Goal: Task Accomplishment & Management: Complete application form

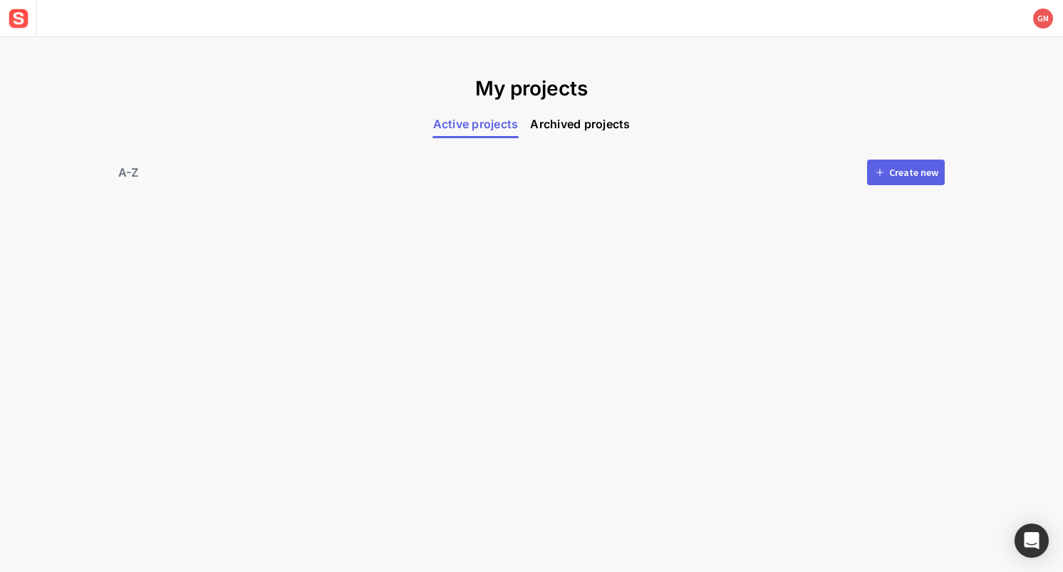
click at [284, 232] on mat-grid-list at bounding box center [531, 293] width 820 height 189
drag, startPoint x: 540, startPoint y: 235, endPoint x: 457, endPoint y: 113, distance: 147.7
click at [540, 234] on mat-grid-list at bounding box center [531, 293] width 820 height 189
click at [884, 229] on mat-grid-list at bounding box center [531, 293] width 820 height 189
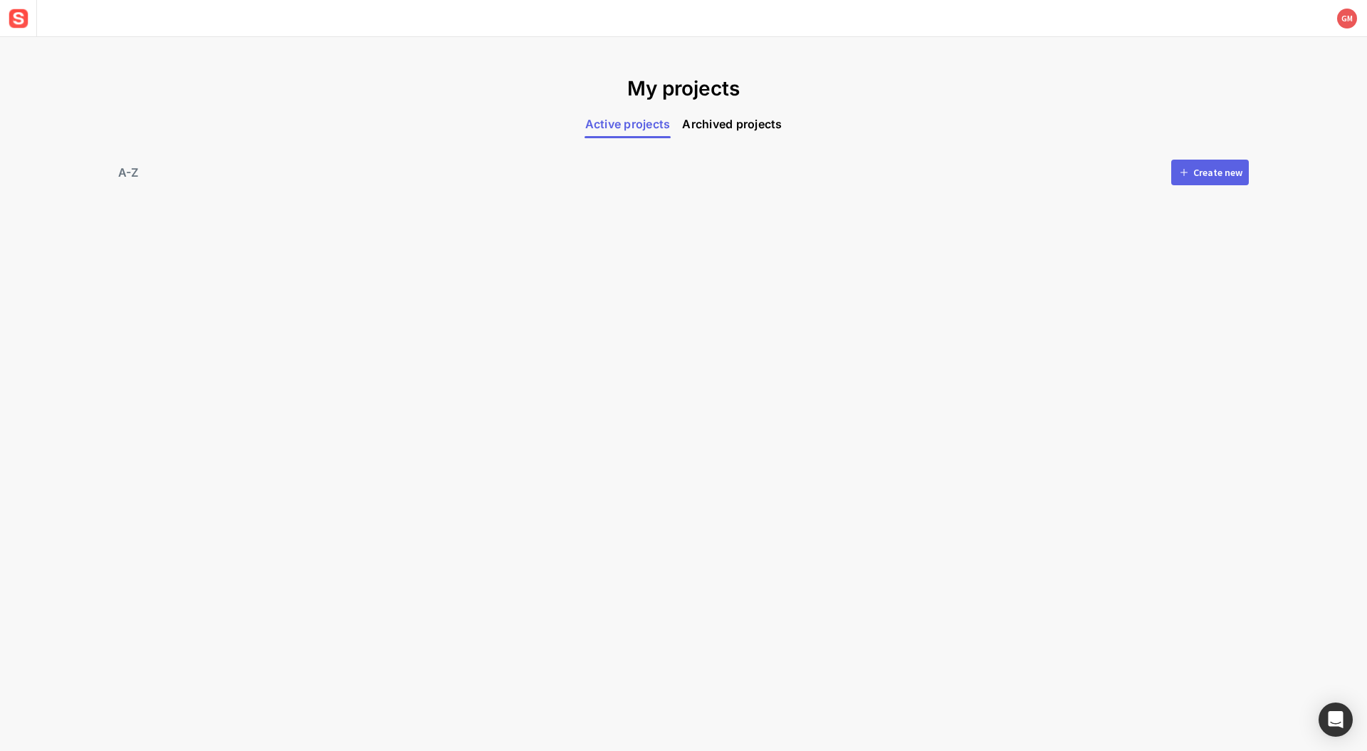
click at [1062, 172] on div "Create new" at bounding box center [1218, 172] width 49 height 10
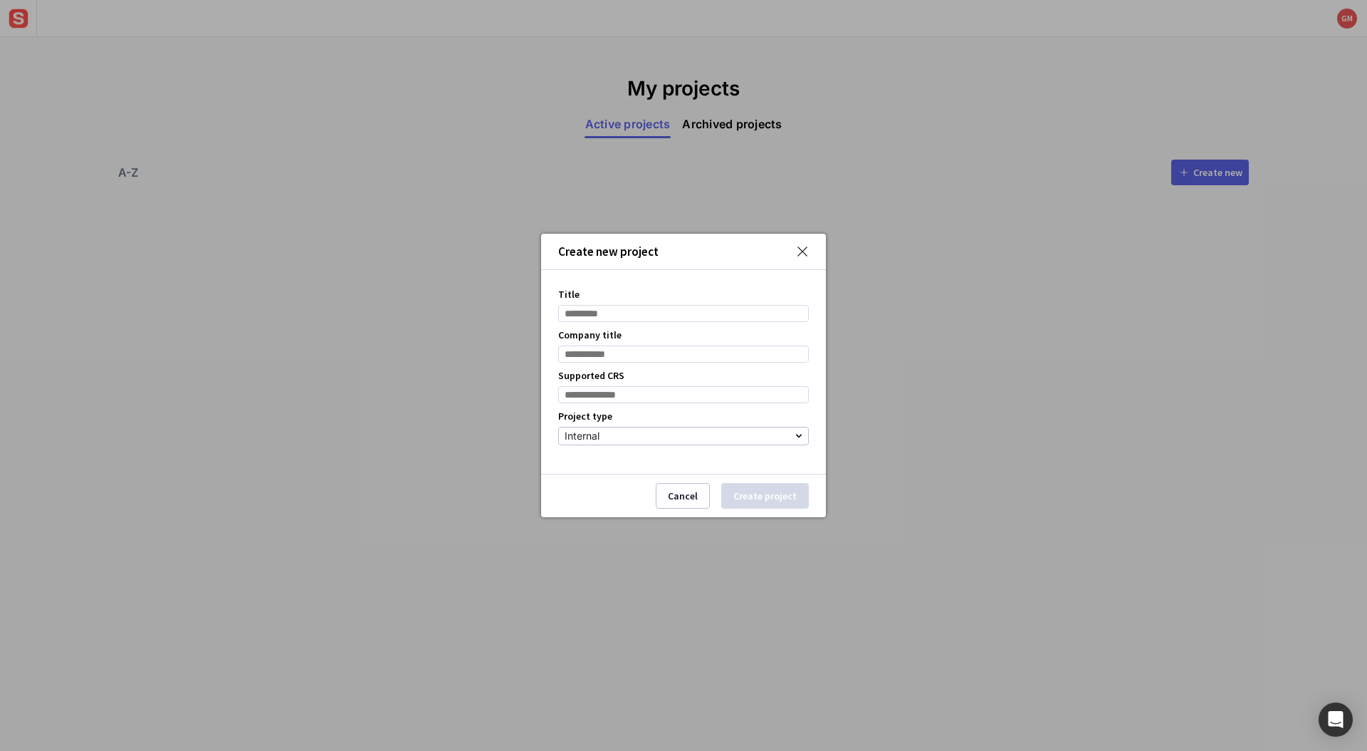
click at [577, 311] on input "Title" at bounding box center [683, 313] width 251 height 17
type input "****"
click at [672, 352] on input "Company title" at bounding box center [683, 353] width 251 height 17
type input "******"
click at [607, 396] on input at bounding box center [683, 394] width 251 height 17
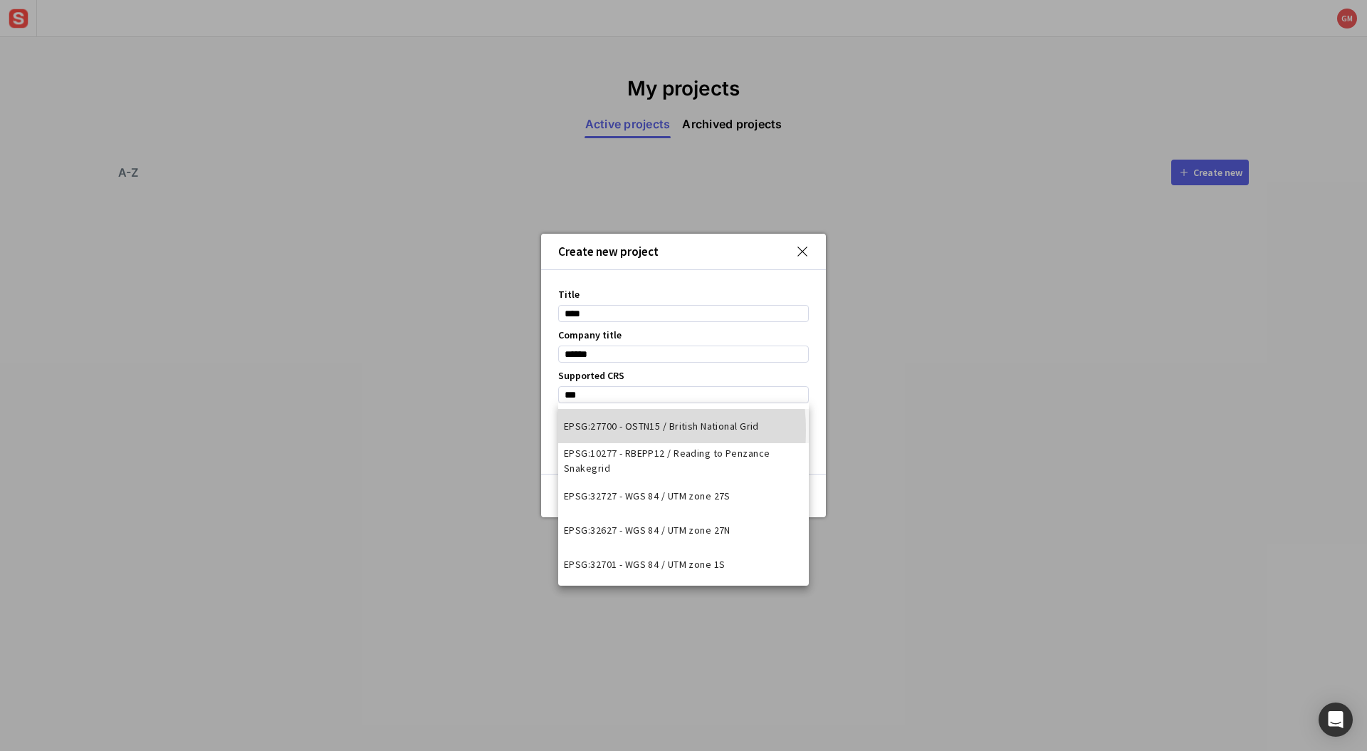
click at [599, 430] on span "EPSG:27700 - OSTN15 / British National Grid" at bounding box center [661, 426] width 195 height 15
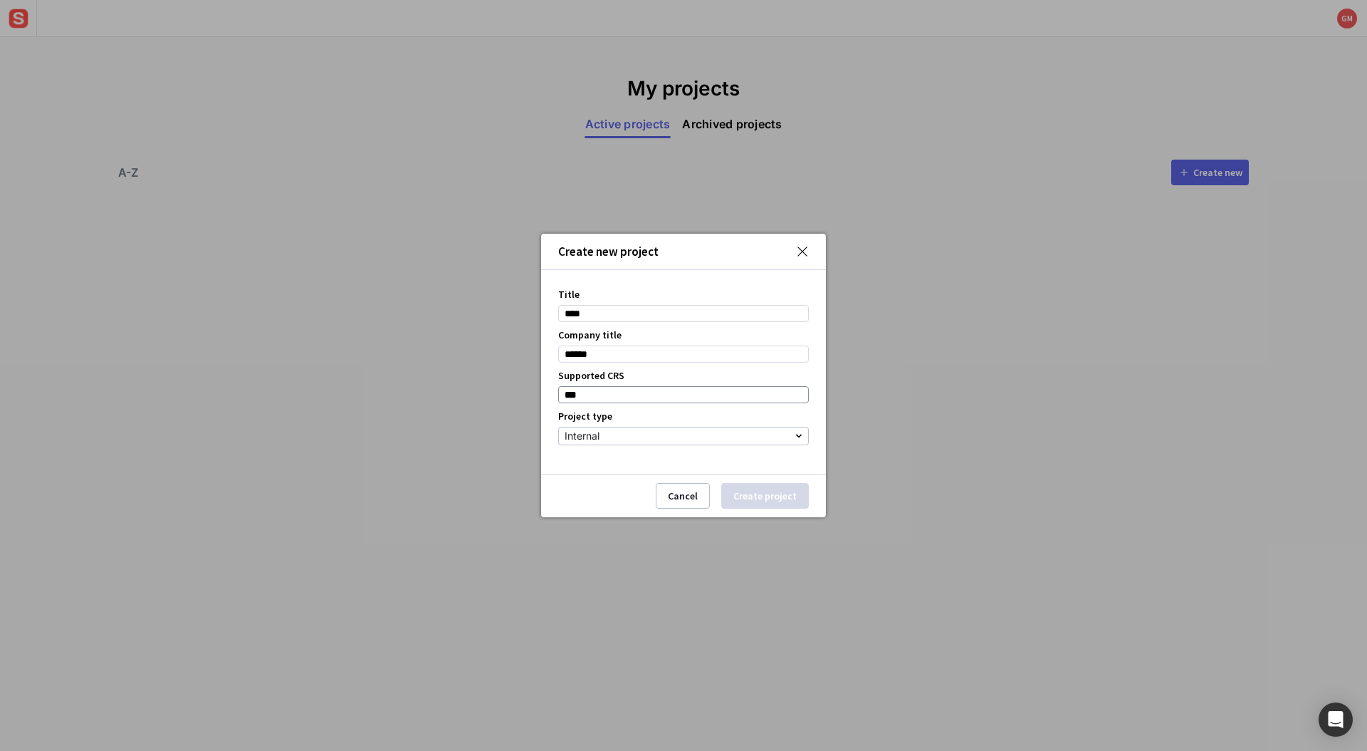
type input "**********"
click at [603, 441] on div "Internal" at bounding box center [680, 435] width 231 height 17
click at [828, 417] on div at bounding box center [683, 375] width 1367 height 751
click at [778, 489] on button "Create project" at bounding box center [765, 496] width 88 height 26
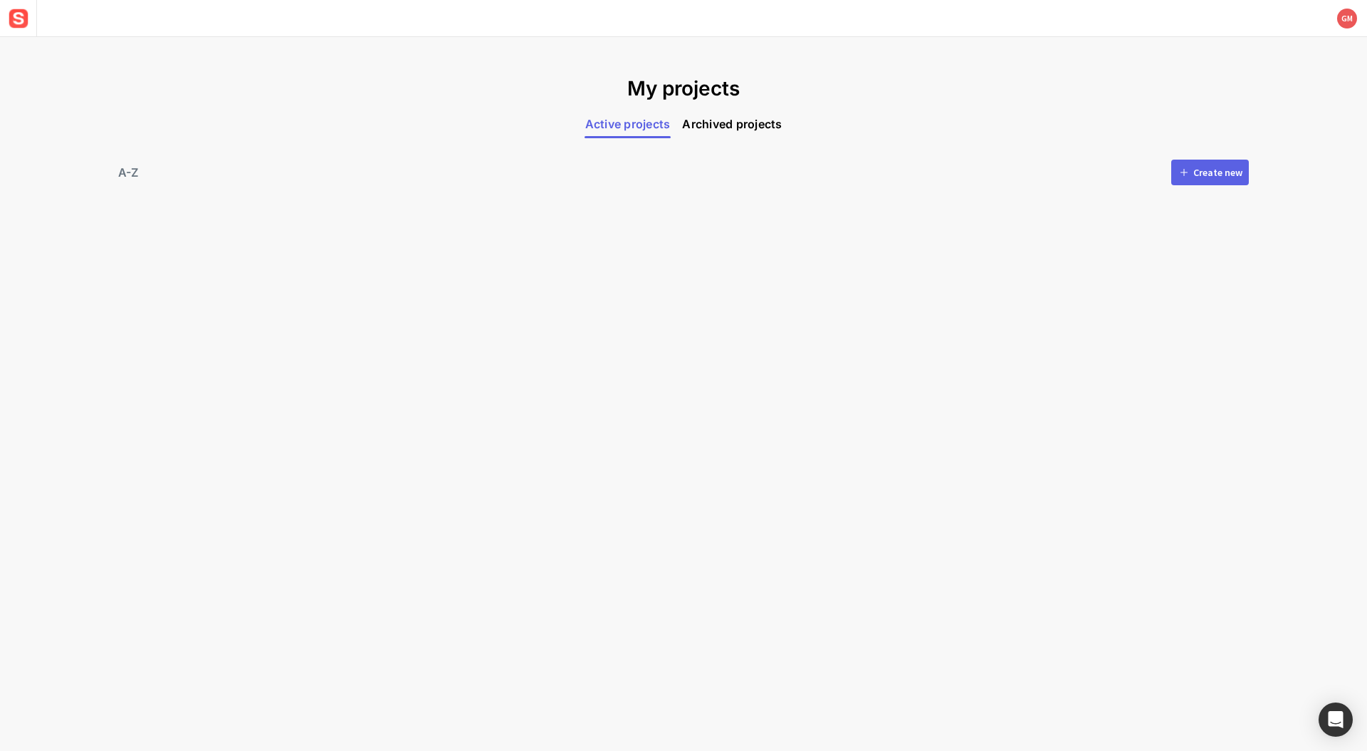
click at [695, 127] on span "Archived projects" at bounding box center [732, 124] width 100 height 18
click at [626, 122] on span "Active projects" at bounding box center [628, 124] width 86 height 18
click at [377, 184] on div "A-Z Create new" at bounding box center [683, 172] width 1131 height 54
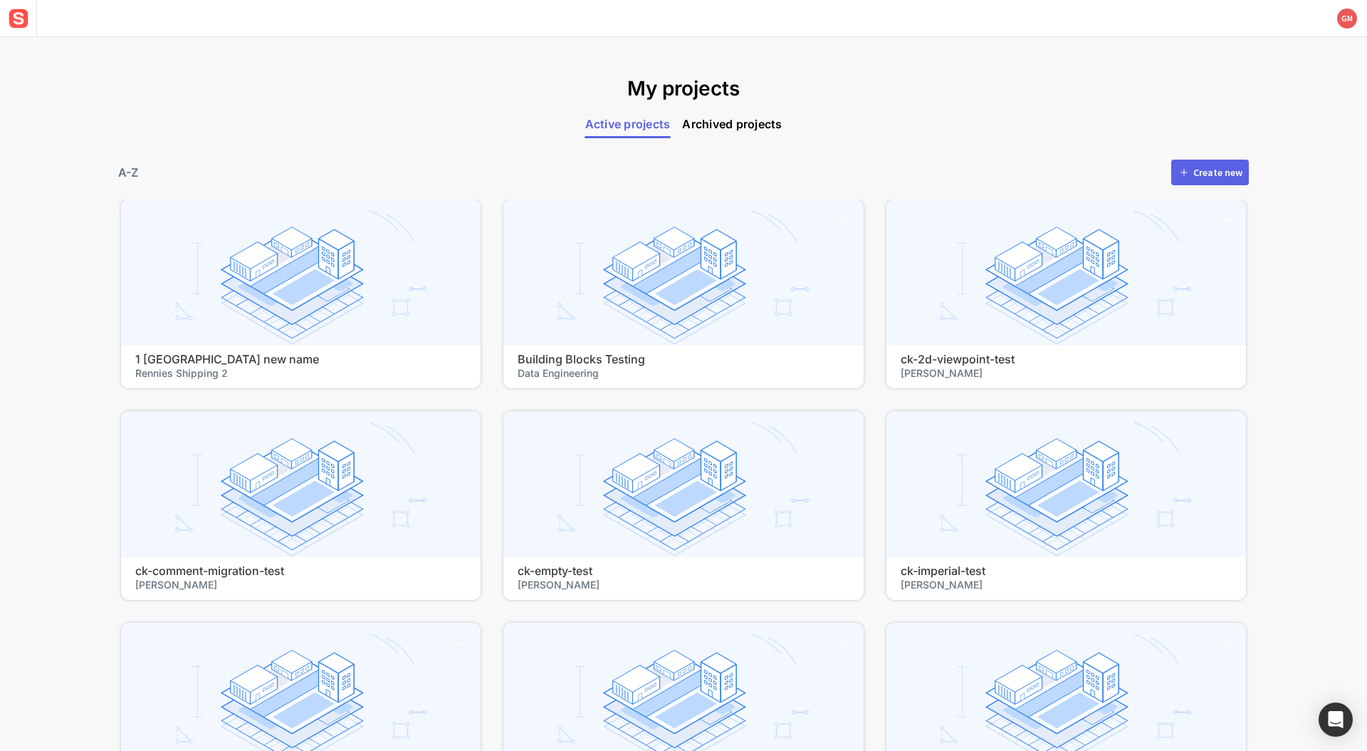
click at [193, 103] on div "My projects Active projects Archived projects A-Z Create new 1 Durban Road new …" at bounding box center [683, 394] width 1367 height 714
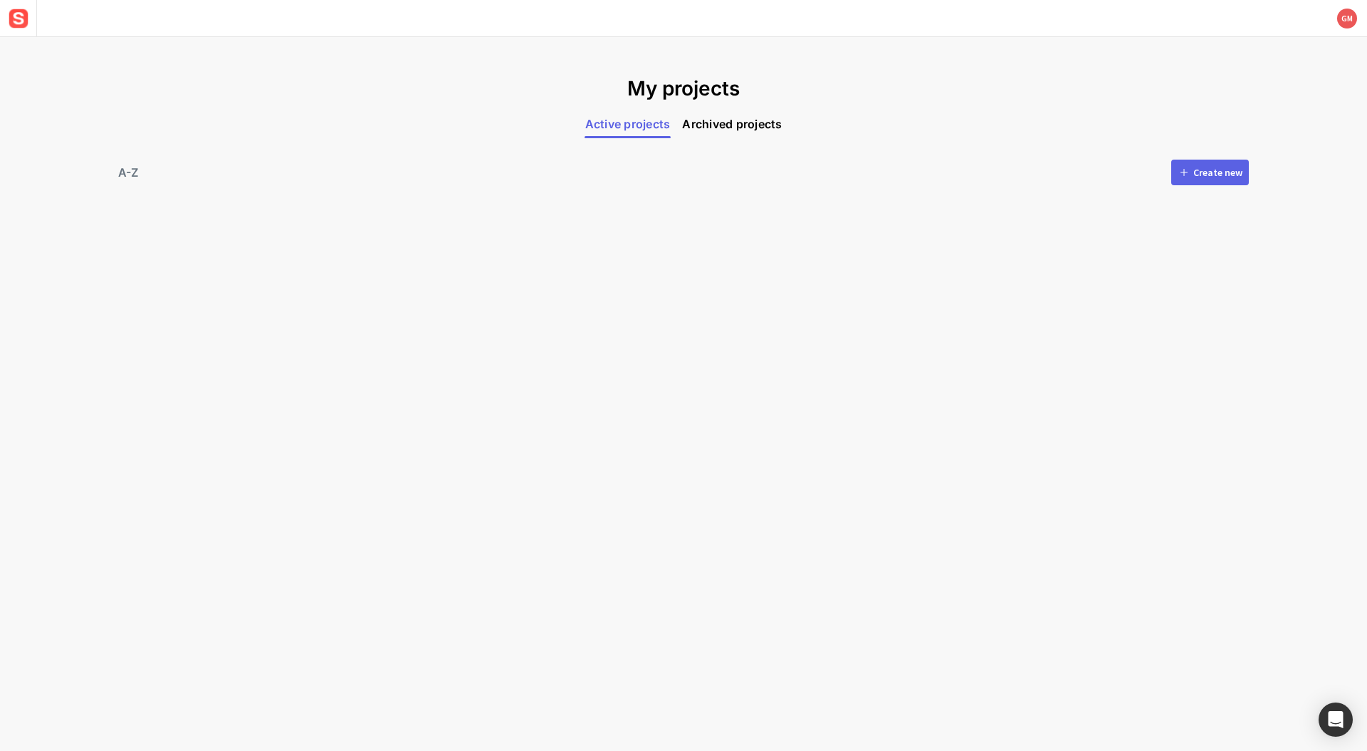
click at [472, 63] on div "My projects Active projects Archived projects A-Z Create new" at bounding box center [683, 394] width 1367 height 714
click at [423, 589] on div "My projects Active projects Archived projects A-Z Create new" at bounding box center [683, 394] width 1367 height 714
